Goal: Transaction & Acquisition: Purchase product/service

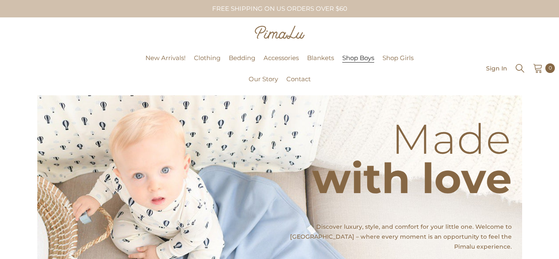
click at [355, 58] on span "Shop Boys" at bounding box center [358, 58] width 32 height 8
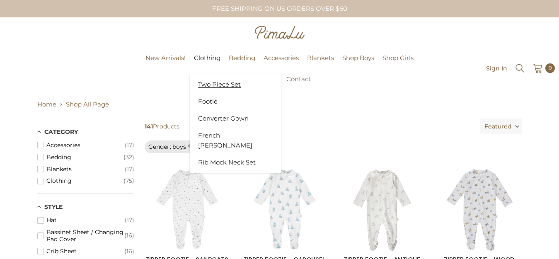
click at [215, 83] on span "Two Piece Set" at bounding box center [219, 84] width 43 height 8
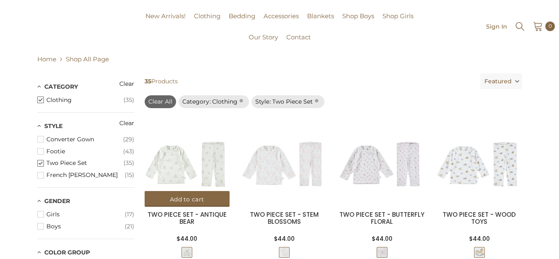
scroll to position [41, 0]
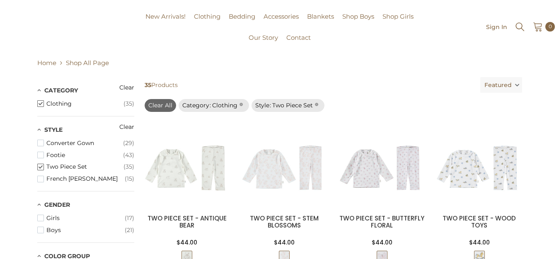
click at [40, 166] on span "button" at bounding box center [40, 167] width 7 height 7
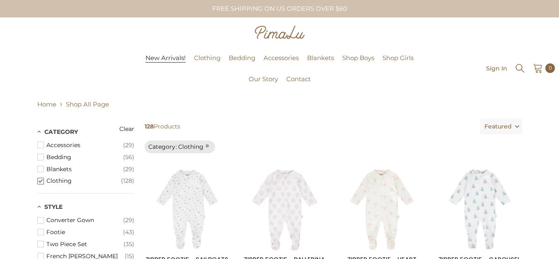
click at [180, 55] on span "New Arrivals!" at bounding box center [165, 58] width 40 height 8
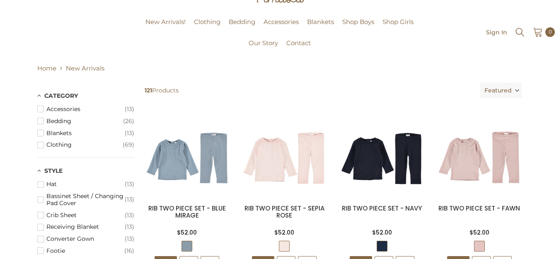
scroll to position [83, 0]
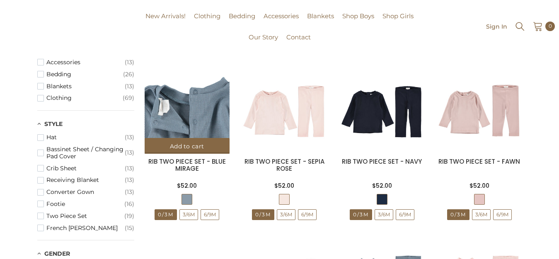
click at [196, 126] on img at bounding box center [187, 111] width 85 height 85
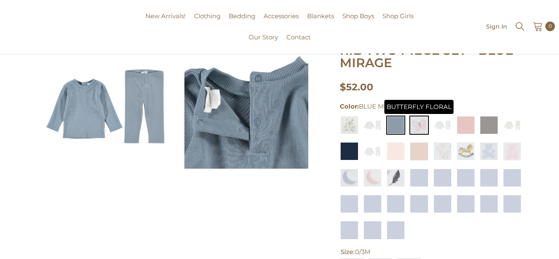
click at [413, 130] on img at bounding box center [418, 125] width 19 height 19
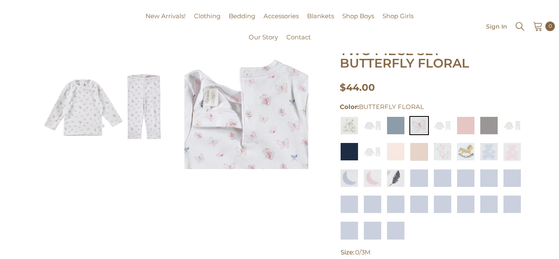
scroll to position [83, 0]
click at [370, 131] on img at bounding box center [372, 125] width 19 height 19
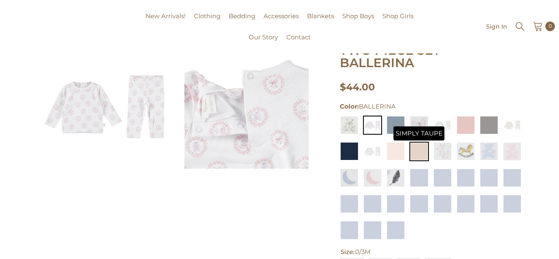
click at [419, 150] on img at bounding box center [418, 151] width 19 height 19
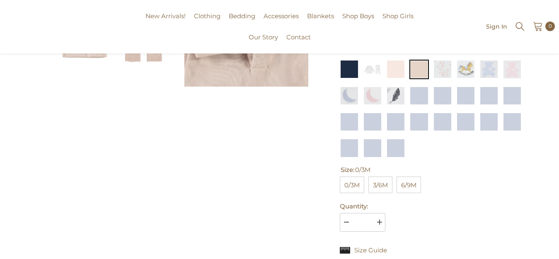
scroll to position [166, 0]
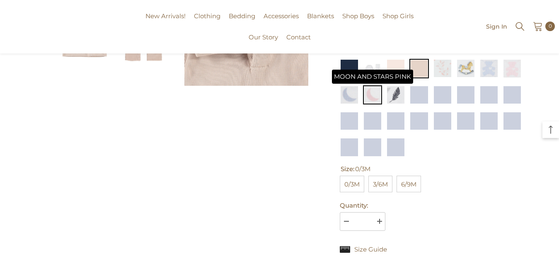
click at [373, 97] on img at bounding box center [372, 94] width 19 height 19
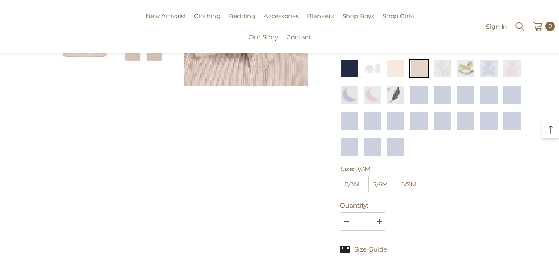
scroll to position [0, 0]
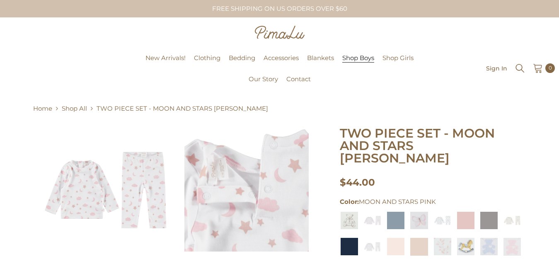
click at [360, 58] on span "Shop Boys" at bounding box center [358, 58] width 32 height 8
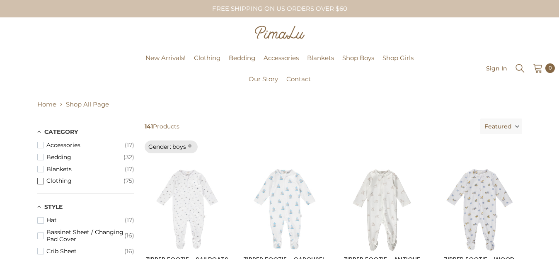
click at [69, 181] on span "Clothing" at bounding box center [84, 180] width 77 height 7
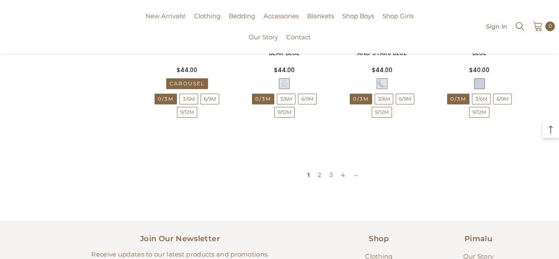
scroll to position [994, 0]
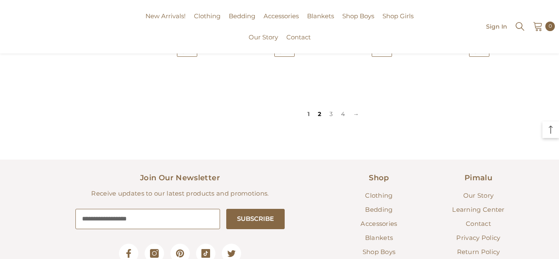
click at [321, 116] on link "2" at bounding box center [320, 114] width 12 height 12
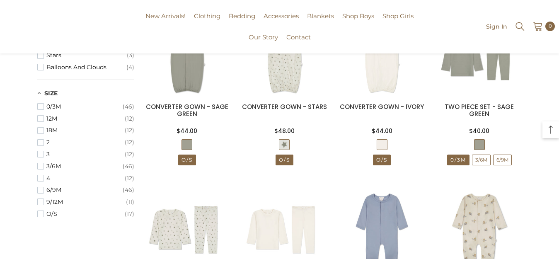
scroll to position [367, 0]
